Goal: Find specific page/section: Find specific page/section

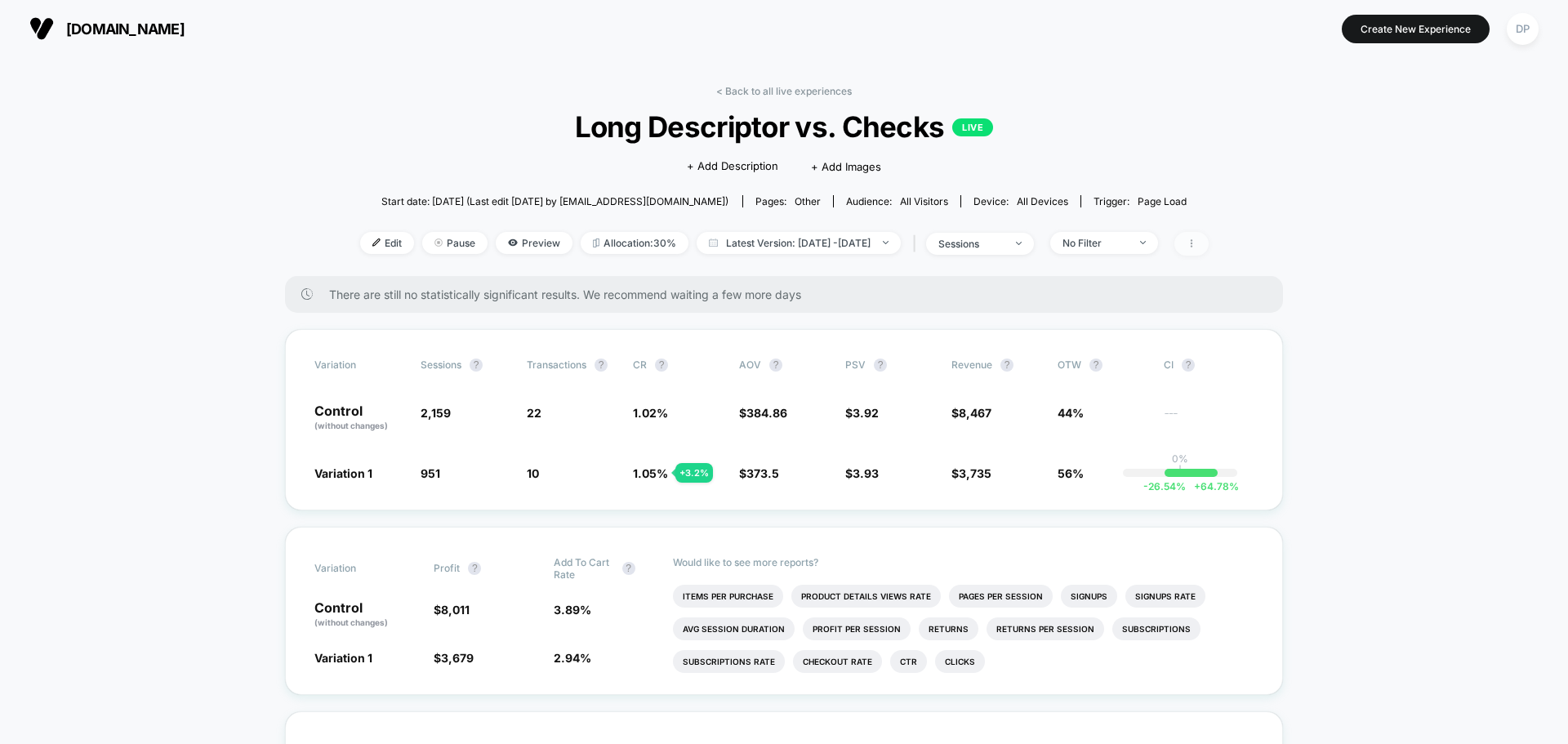
click at [1209, 241] on span at bounding box center [1192, 244] width 34 height 24
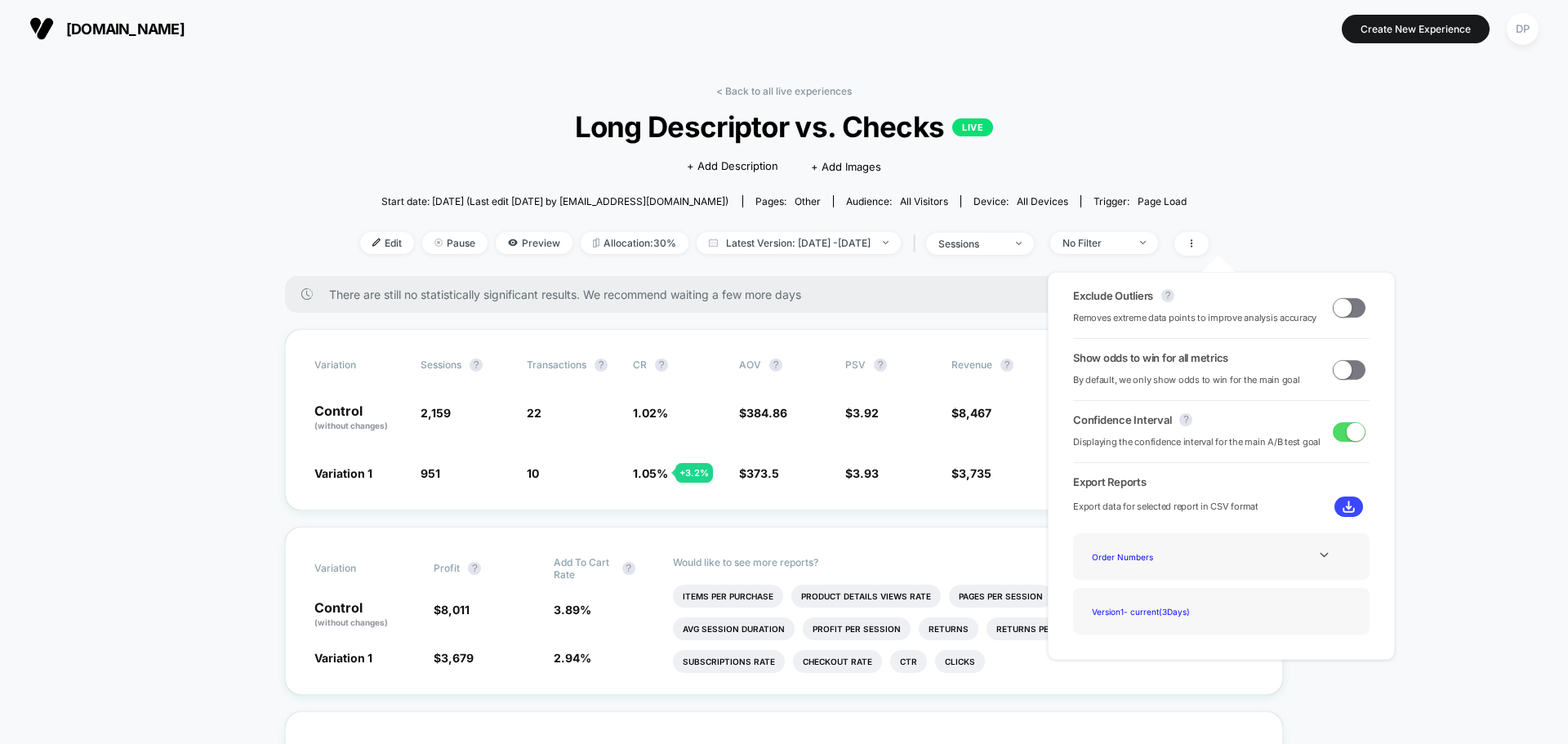
drag, startPoint x: 1134, startPoint y: 324, endPoint x: 1284, endPoint y: 208, distance: 189.6
click at [1284, 209] on body "[DOMAIN_NAME] Create New Experience DP [DOMAIN_NAME] < Back to all live experie…" at bounding box center [784, 372] width 1568 height 744
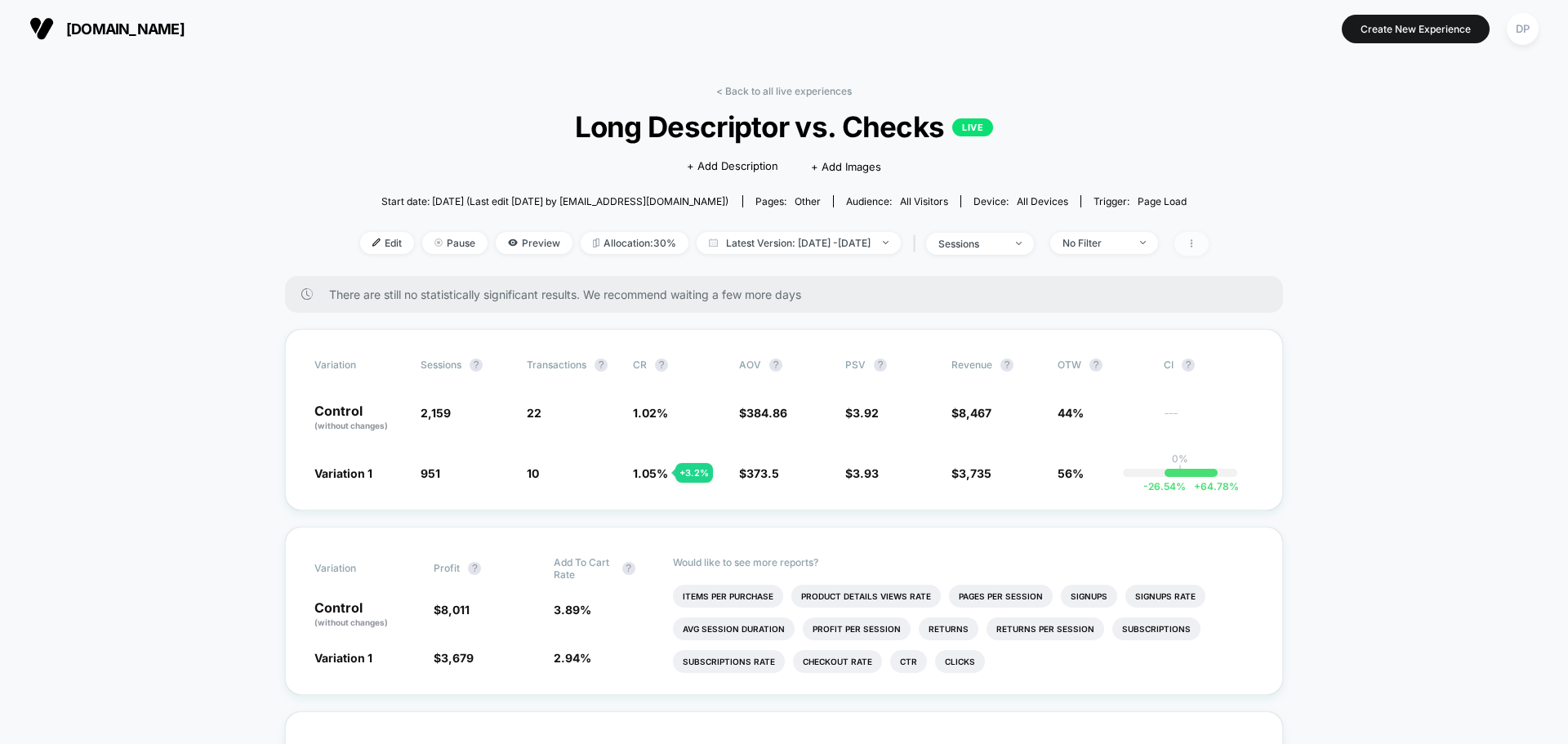
click at [1196, 246] on icon at bounding box center [1192, 244] width 10 height 10
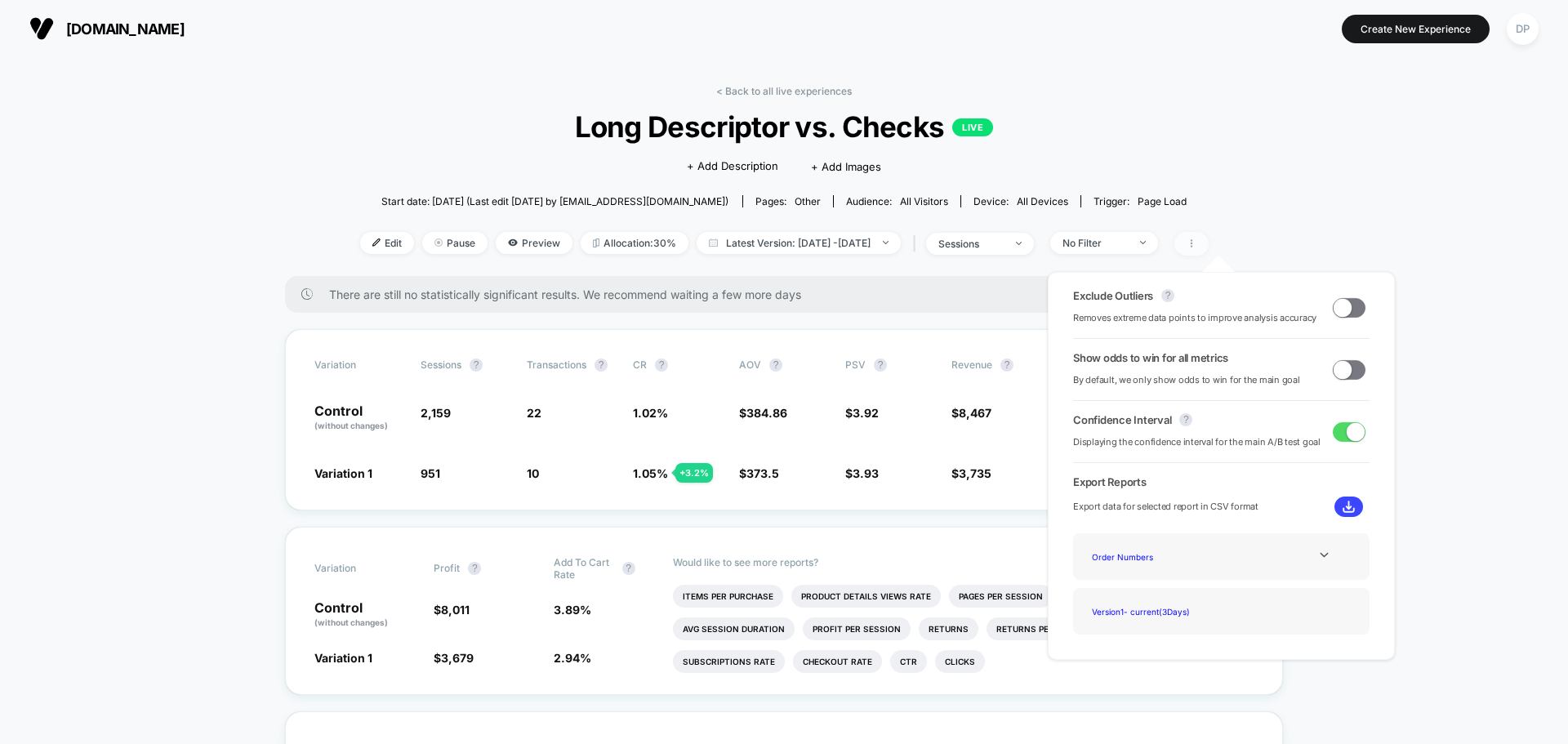
click at [1196, 246] on icon at bounding box center [1192, 244] width 10 height 10
